Goal: Task Accomplishment & Management: Use online tool/utility

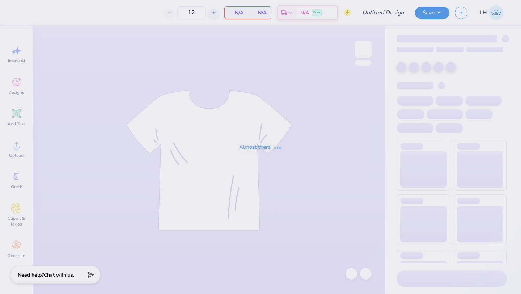
type input "MSU Human Resource Merch"
type input "25"
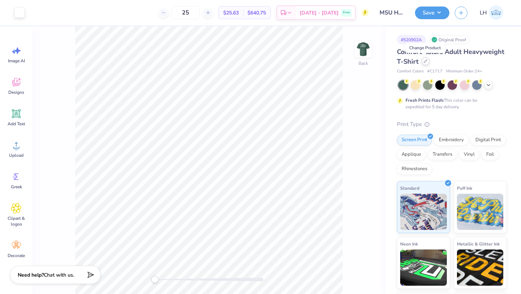
click at [423, 64] on div at bounding box center [425, 61] width 8 height 8
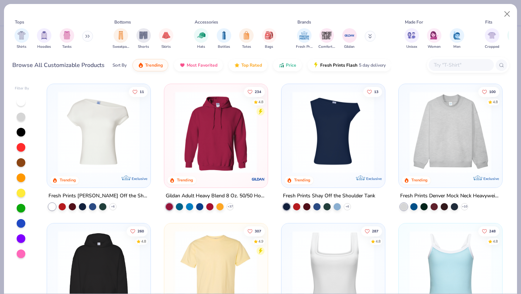
click at [446, 64] on input "text" at bounding box center [461, 65] width 56 height 8
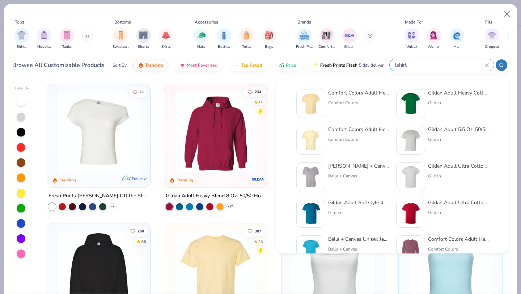
type input "tshirt"
click at [450, 93] on div "Gildan Adult Heavy Cotton T-Shirt" at bounding box center [458, 93] width 61 height 8
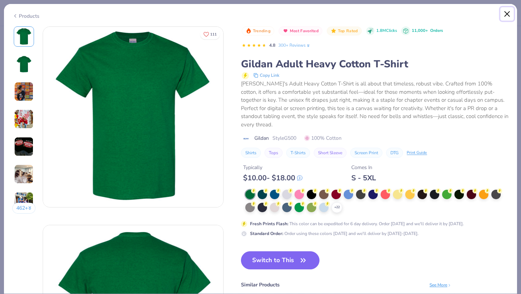
click at [508, 11] on button "Close" at bounding box center [507, 14] width 14 height 14
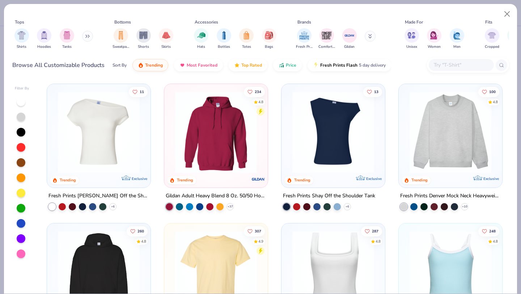
click at [444, 65] on input "text" at bounding box center [461, 65] width 56 height 8
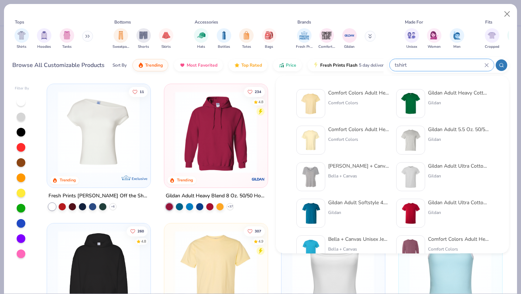
type input "tshirt"
click at [347, 91] on div "Comfort Colors Adult Heavyweight T-Shirt" at bounding box center [358, 93] width 61 height 8
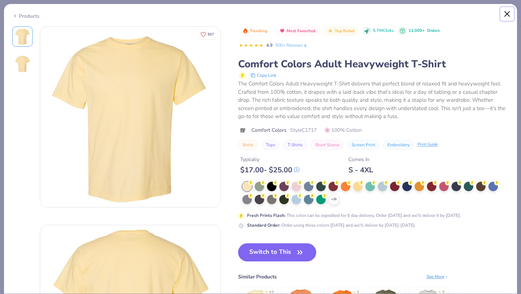
click at [505, 14] on button "Close" at bounding box center [507, 14] width 14 height 14
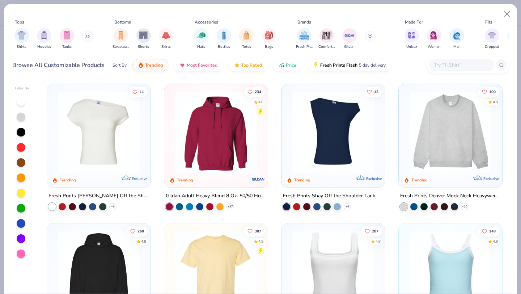
click at [451, 61] on input "text" at bounding box center [461, 65] width 56 height 8
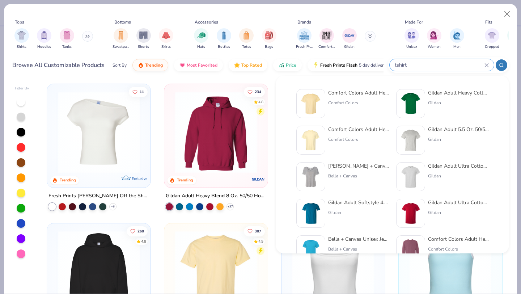
type input "tshirt"
click at [444, 94] on div "Gildan Adult Heavy Cotton T-Shirt" at bounding box center [458, 93] width 61 height 8
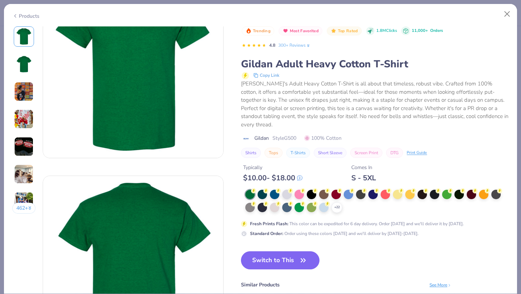
scroll to position [51, 0]
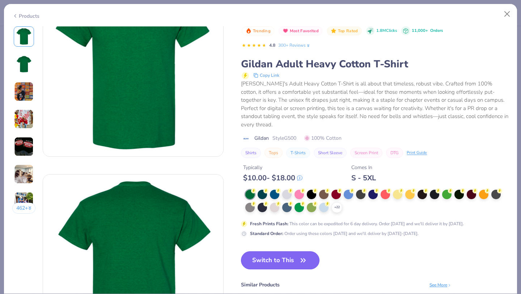
click at [284, 251] on button "Switch to This" at bounding box center [280, 260] width 78 height 18
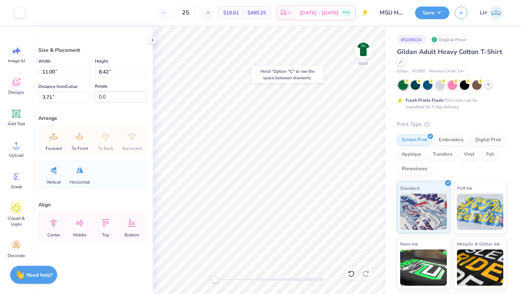
click at [489, 85] on icon at bounding box center [488, 84] width 6 height 6
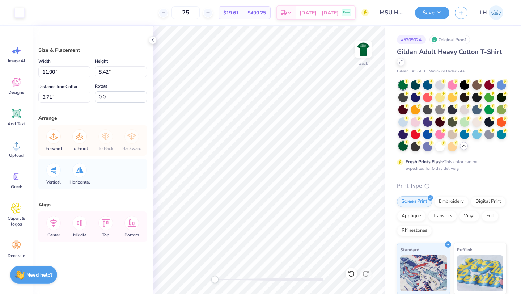
click at [408, 144] on icon at bounding box center [406, 142] width 5 height 5
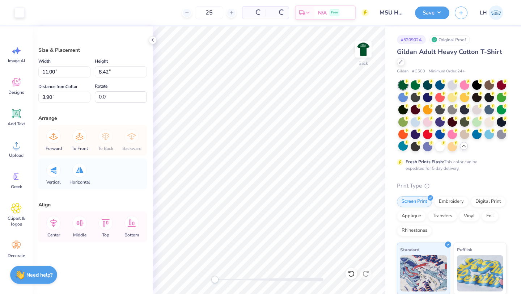
type input "3.90"
click at [404, 147] on div at bounding box center [402, 145] width 9 height 9
click at [428, 88] on div at bounding box center [427, 84] width 9 height 9
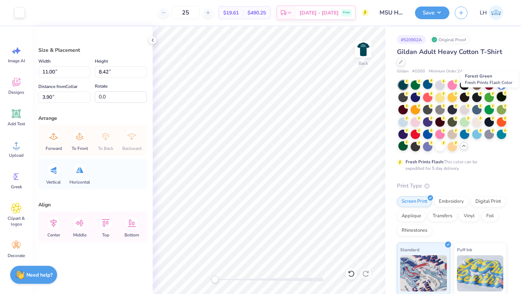
click at [504, 97] on div at bounding box center [501, 96] width 9 height 9
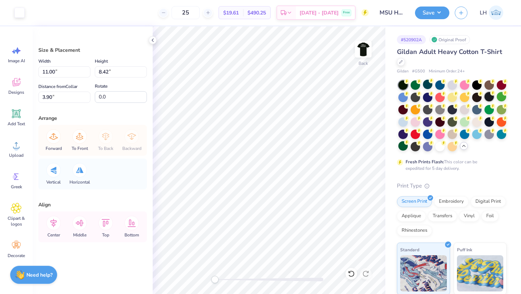
click at [491, 97] on div at bounding box center [488, 96] width 9 height 9
click at [450, 121] on div at bounding box center [451, 120] width 9 height 9
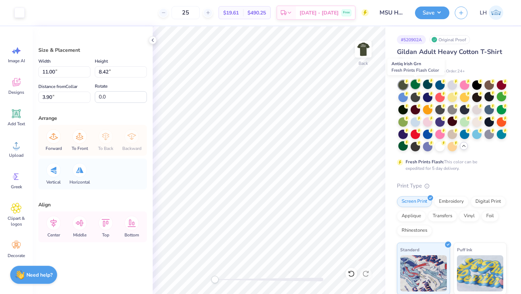
click at [417, 86] on div at bounding box center [415, 84] width 9 height 9
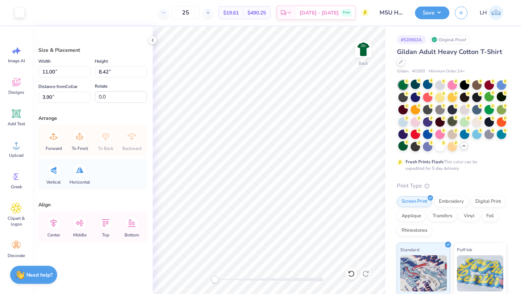
click at [451, 120] on div at bounding box center [451, 120] width 9 height 9
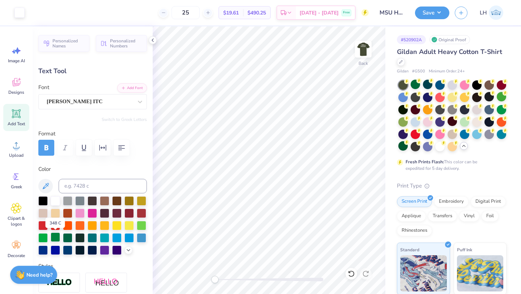
click at [57, 241] on div at bounding box center [55, 236] width 9 height 9
click at [55, 201] on div at bounding box center [55, 199] width 9 height 9
click at [403, 149] on div at bounding box center [402, 145] width 9 height 9
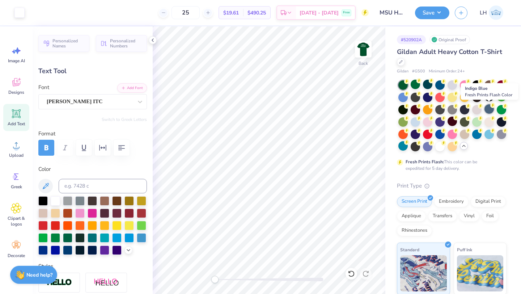
click at [487, 110] on div at bounding box center [488, 108] width 9 height 9
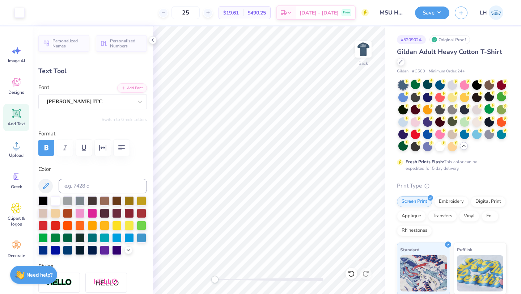
click at [406, 59] on div "Gildan Adult Heavy Cotton T-Shirt" at bounding box center [452, 57] width 110 height 20
click at [404, 59] on div "Gildan Adult Heavy Cotton T-Shirt" at bounding box center [452, 57] width 110 height 20
click at [400, 62] on icon at bounding box center [400, 61] width 3 height 3
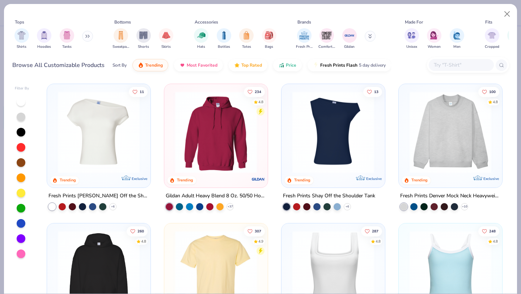
click at [439, 67] on input "text" at bounding box center [461, 65] width 56 height 8
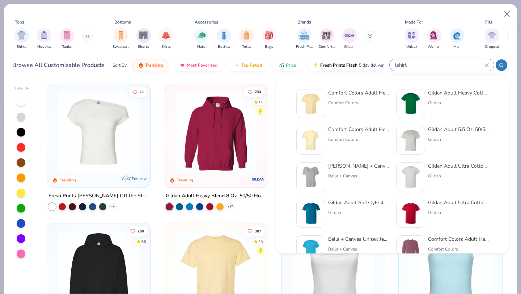
type input "tshirt"
click at [373, 199] on div "Gildan Adult Softstyle 4.5 Oz. T-Shirt" at bounding box center [358, 203] width 61 height 8
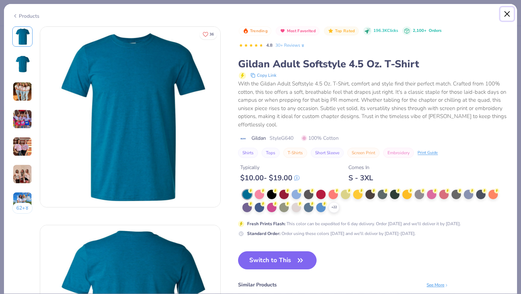
click at [505, 14] on button "Close" at bounding box center [507, 14] width 14 height 14
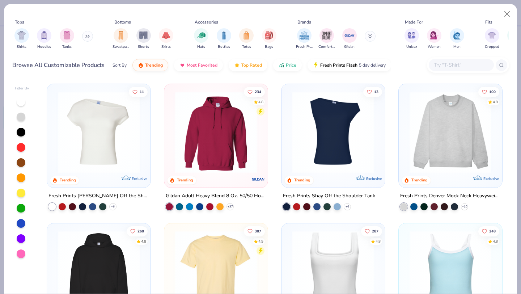
click at [457, 65] on input "text" at bounding box center [461, 65] width 56 height 8
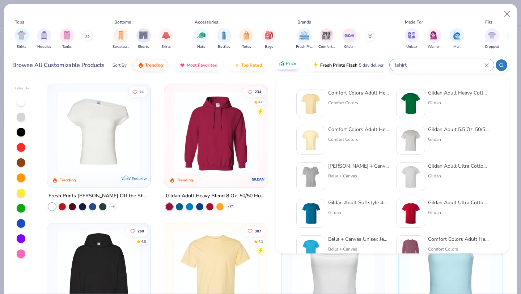
type input "tshirt"
click at [291, 64] on span "Price" at bounding box center [291, 63] width 10 height 6
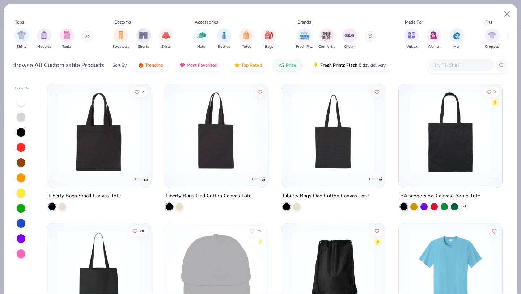
click at [440, 64] on input "text" at bounding box center [461, 65] width 56 height 8
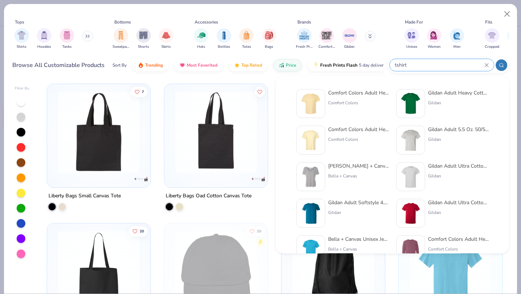
type input "tshirt"
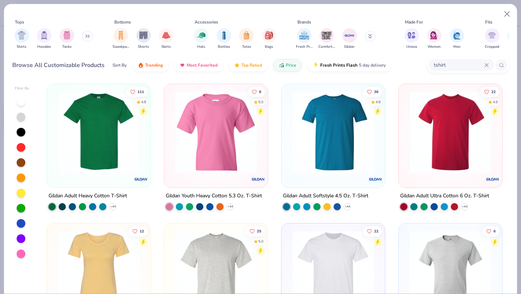
click at [225, 158] on img at bounding box center [215, 132] width 89 height 82
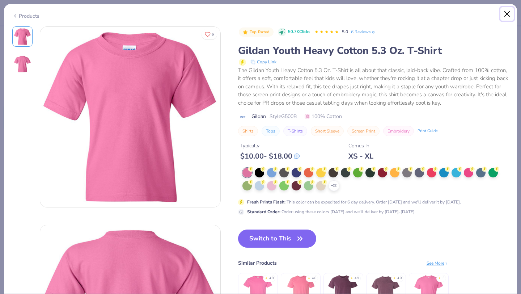
click at [509, 17] on button "Close" at bounding box center [507, 14] width 14 height 14
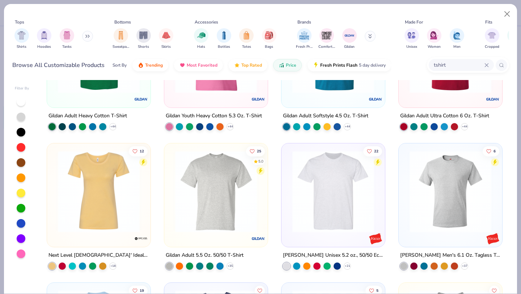
scroll to position [81, 0]
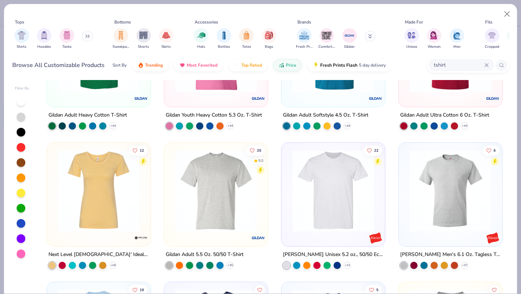
click at [419, 194] on img at bounding box center [450, 191] width 89 height 82
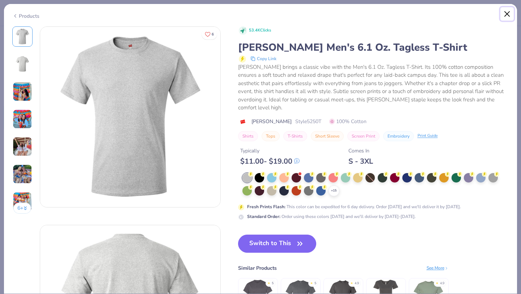
click at [508, 15] on button "Close" at bounding box center [507, 14] width 14 height 14
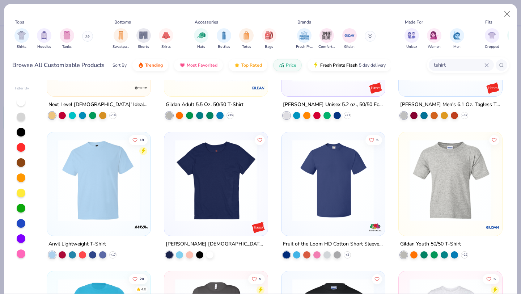
scroll to position [231, 0]
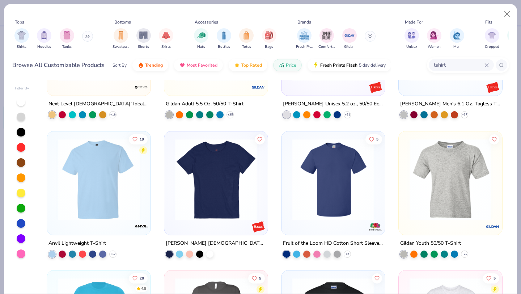
click at [250, 190] on img at bounding box center [215, 179] width 89 height 82
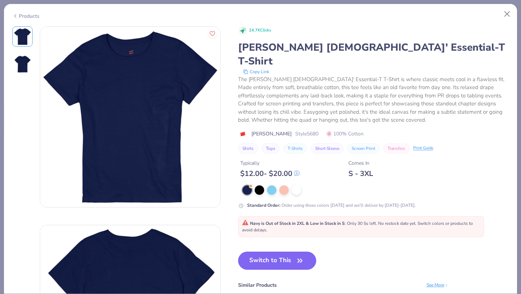
click at [504, 21] on div "Products" at bounding box center [260, 13] width 513 height 19
click at [506, 9] on button "Close" at bounding box center [507, 14] width 14 height 14
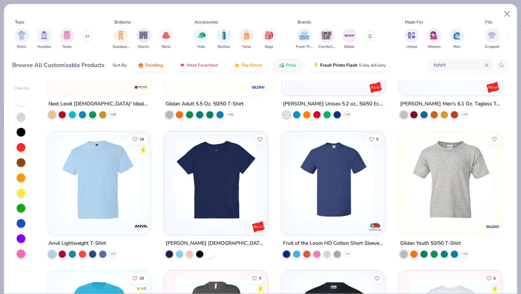
click at [349, 228] on div "5" at bounding box center [332, 182] width 103 height 103
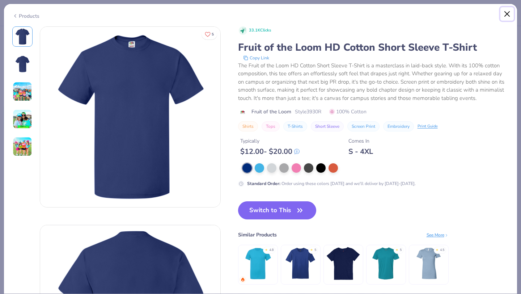
click at [507, 10] on button "Close" at bounding box center [507, 14] width 14 height 14
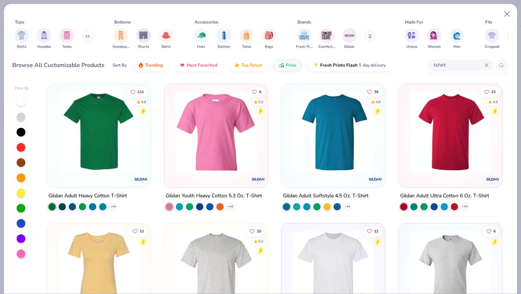
click at [448, 126] on img at bounding box center [450, 132] width 89 height 82
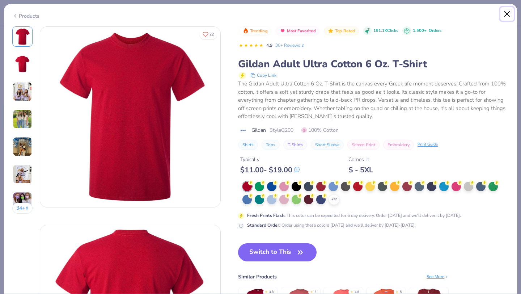
click at [506, 13] on button "Close" at bounding box center [507, 14] width 14 height 14
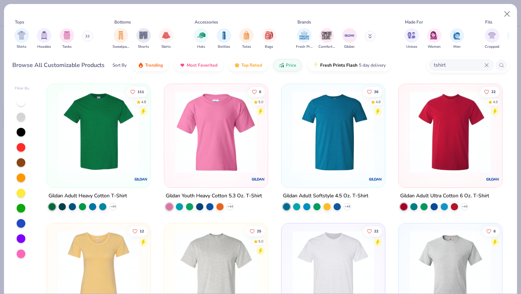
click at [356, 176] on div at bounding box center [333, 134] width 96 height 93
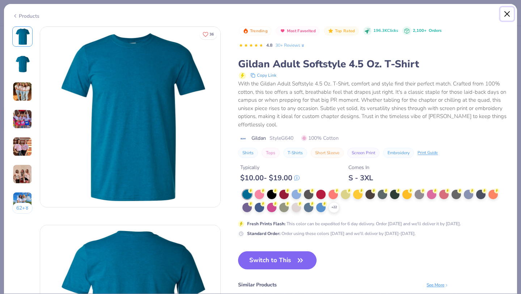
click at [504, 14] on button "Close" at bounding box center [507, 14] width 14 height 14
